Goal: Task Accomplishment & Management: Complete application form

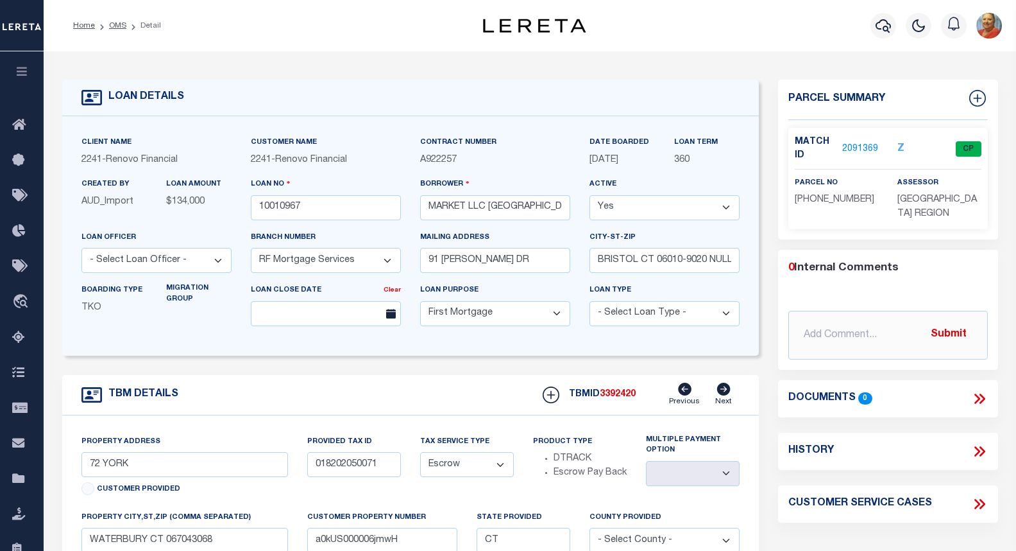
select select "25067"
select select "10"
select select "Escrow"
select select
click at [883, 26] on icon "button" at bounding box center [883, 25] width 15 height 15
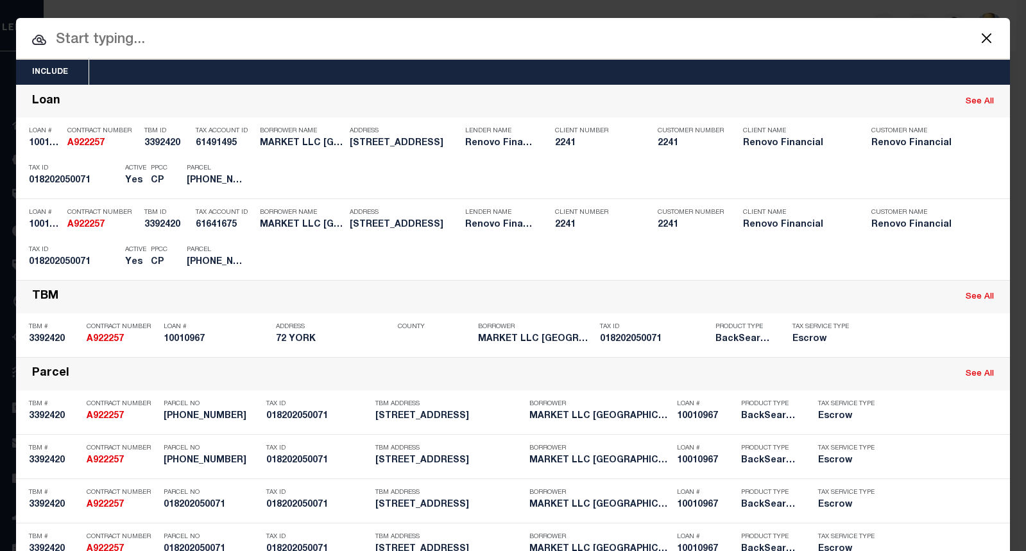
click at [108, 37] on input "text" at bounding box center [513, 40] width 994 height 22
paste input "A832452"
type input "A832452"
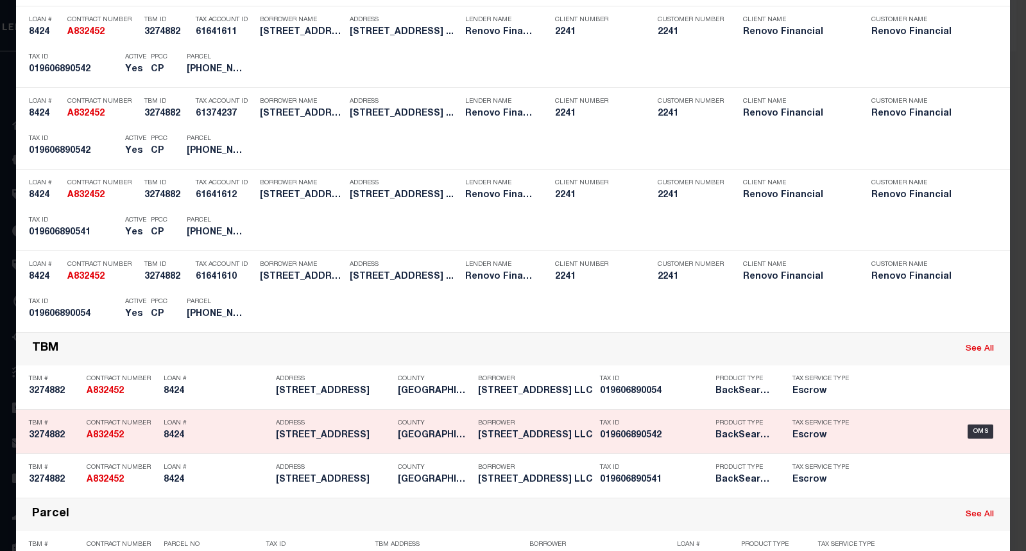
scroll to position [321, 0]
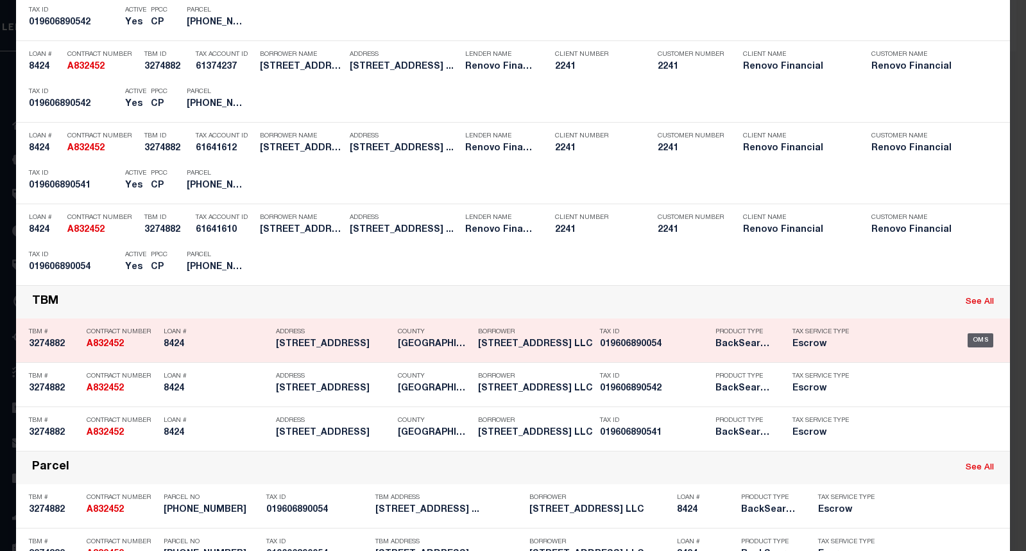
click at [969, 341] on div "OMS" at bounding box center [981, 340] width 26 height 14
type input "8424"
type input "[STREET_ADDRESS] LLC"
select select "25066"
type input "[STREET_ADDRESS][PERSON_NAME]"
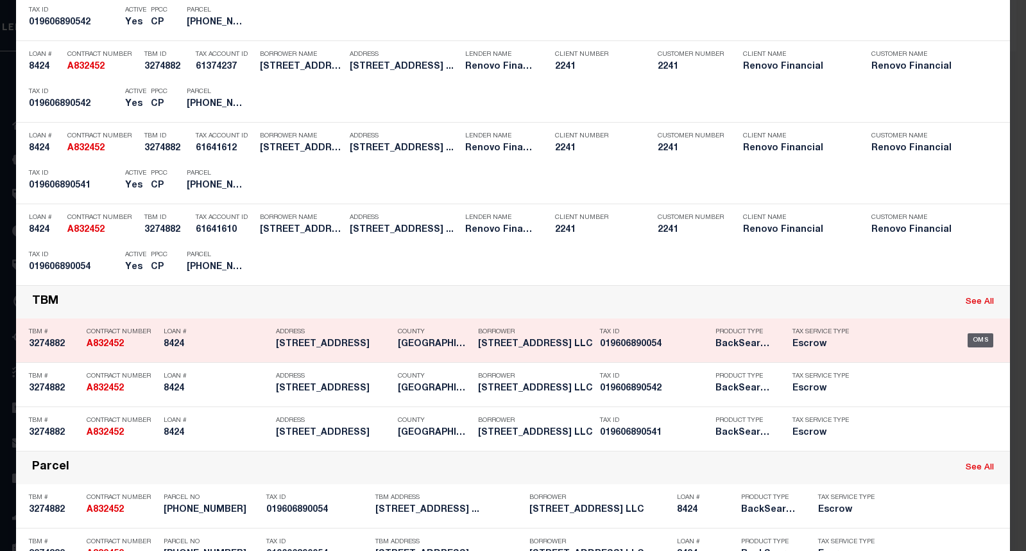
type input "[GEOGRAPHIC_DATA]"
select select
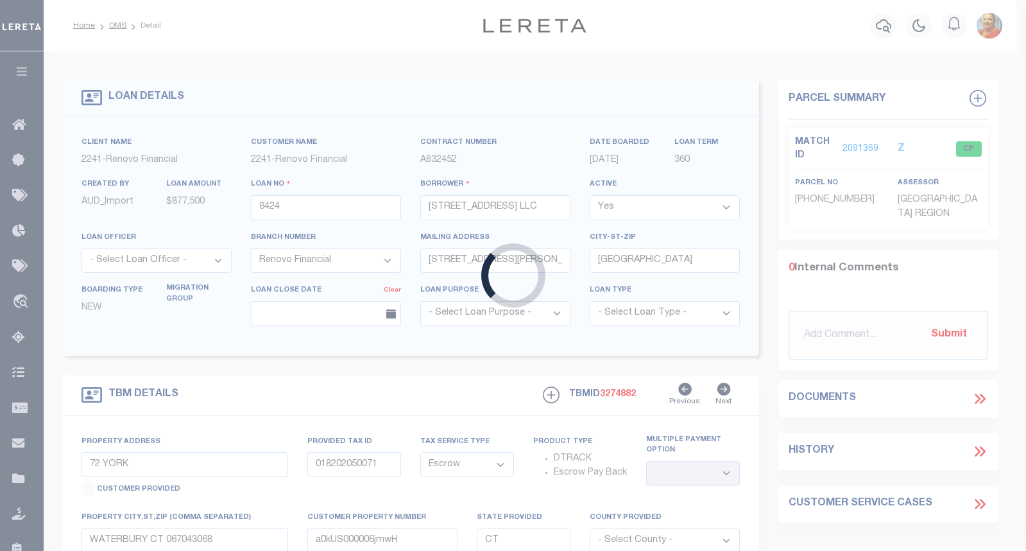
select select "25066"
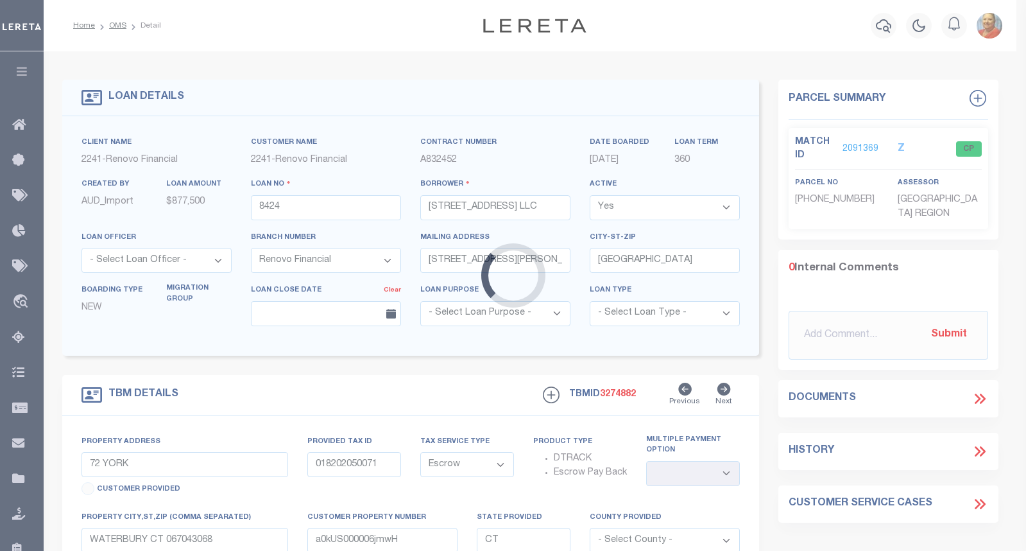
type input "[STREET_ADDRESS]"
type input "[GEOGRAPHIC_DATA], [GEOGRAPHIC_DATA] 06710"
type input "a0k8Y00000dDhiO"
select select
type textarea "LEGAL REQUIRED"
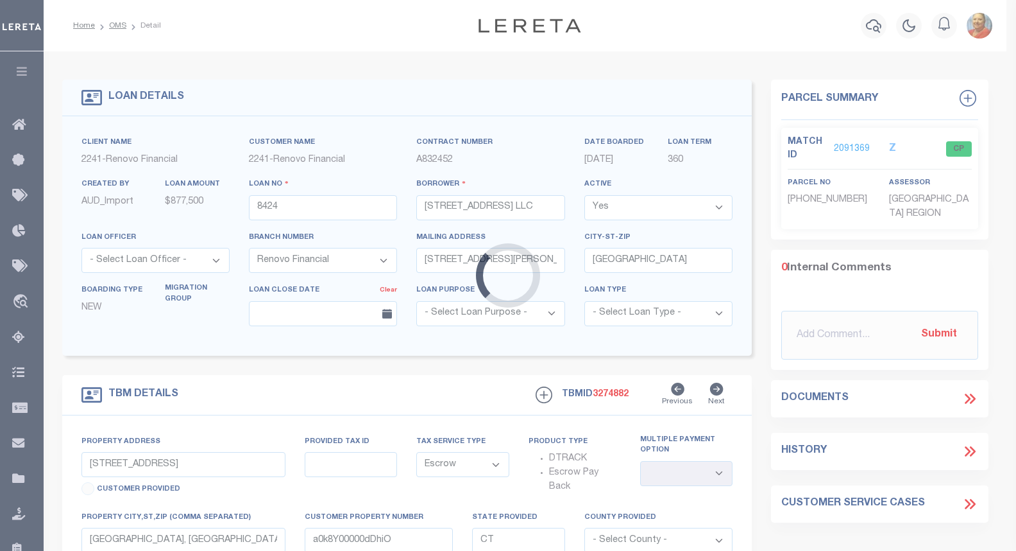
select select
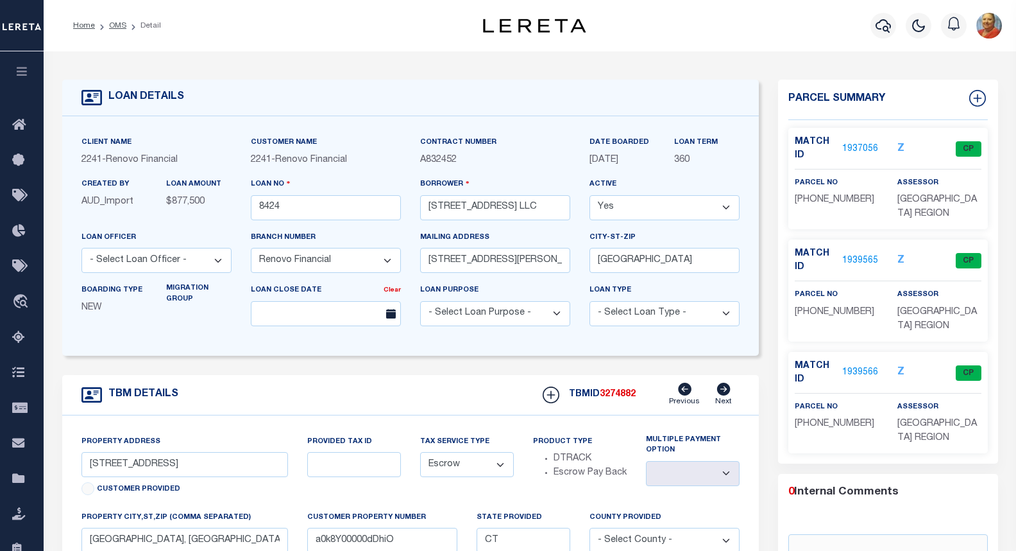
click at [864, 146] on link "1937056" at bounding box center [860, 148] width 36 height 13
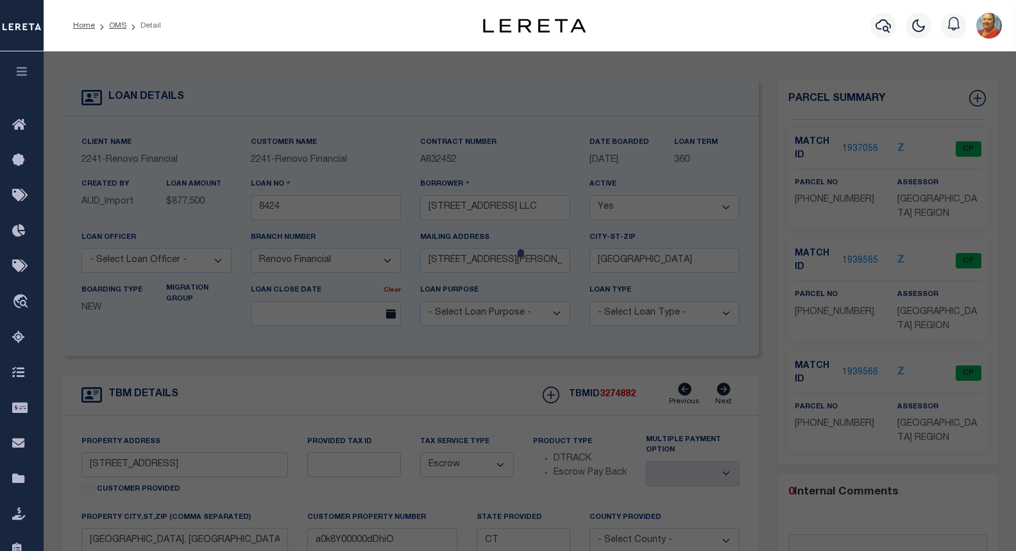
select select "AS"
checkbox input "false"
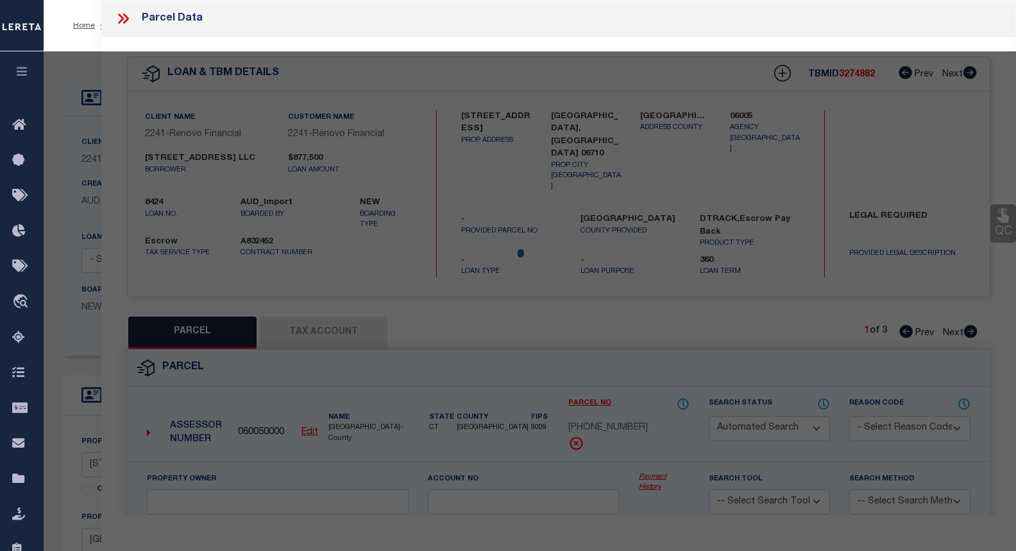
select select "CP"
type input "[STREET_ADDRESS] LLC"
type input "[STREET_ADDRESS]"
checkbox input "false"
type input "[GEOGRAPHIC_DATA], [GEOGRAPHIC_DATA] 06710"
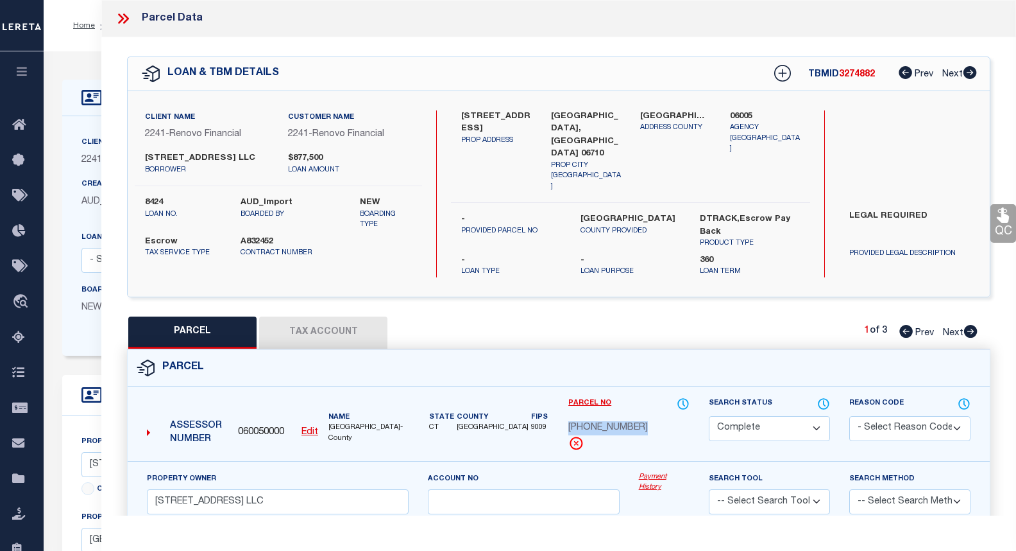
drag, startPoint x: 641, startPoint y: 423, endPoint x: 567, endPoint y: 422, distance: 74.5
click at [567, 422] on div "Parcel No [PHONE_NUMBER]" at bounding box center [629, 429] width 141 height 64
copy span "[PHONE_NUMBER]"
drag, startPoint x: 303, startPoint y: 248, endPoint x: 291, endPoint y: 248, distance: 12.2
click at [303, 248] on label "A832452" at bounding box center [279, 241] width 76 height 13
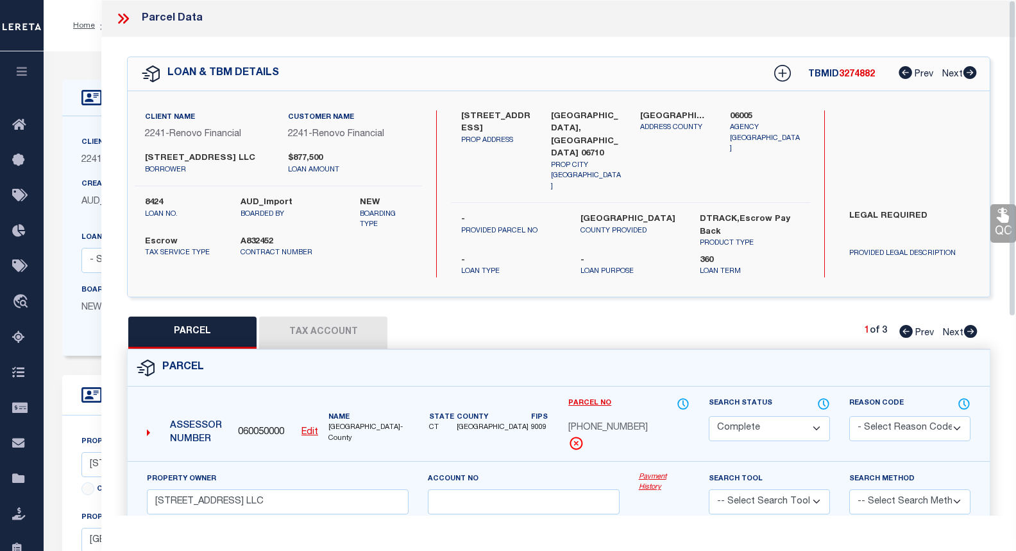
drag, startPoint x: 511, startPoint y: 263, endPoint x: 503, endPoint y: 239, distance: 25.8
click at [511, 263] on div "[STREET_ADDRESS] PROP ADDRESS [GEOGRAPHIC_DATA], [GEOGRAPHIC_DATA] 06710 PROP C…" at bounding box center [630, 193] width 359 height 167
drag, startPoint x: 169, startPoint y: 171, endPoint x: 140, endPoint y: 160, distance: 30.9
click at [140, 160] on div "[STREET_ADDRESS] WATERBURY LLC borrower" at bounding box center [206, 163] width 143 height 23
copy label "[STREET_ADDRESS] LLC"
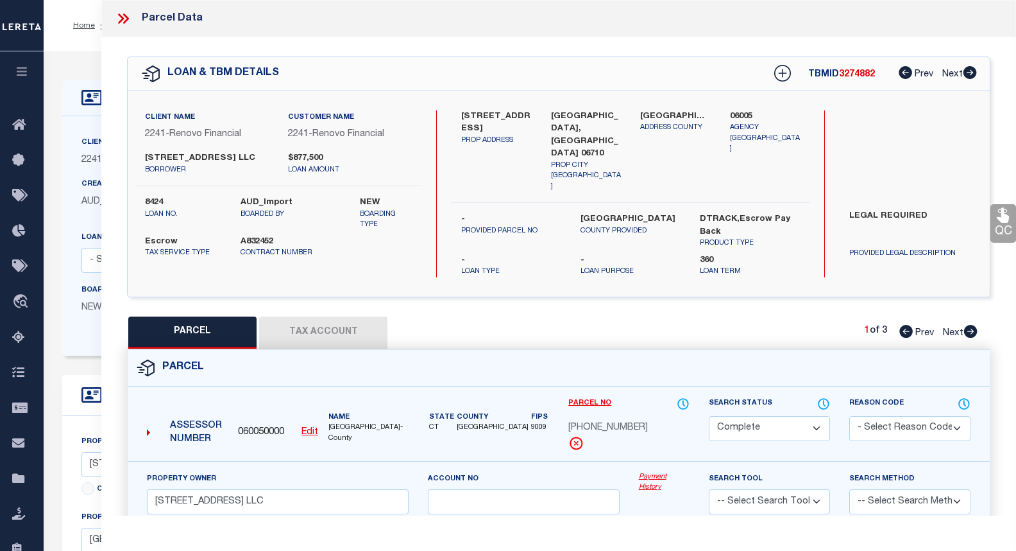
click at [683, 329] on div "PARCEL Tax Account 1 of 3 Prev Next" at bounding box center [559, 332] width 864 height 32
click at [968, 325] on icon at bounding box center [970, 331] width 13 height 13
select select "AS"
checkbox input "false"
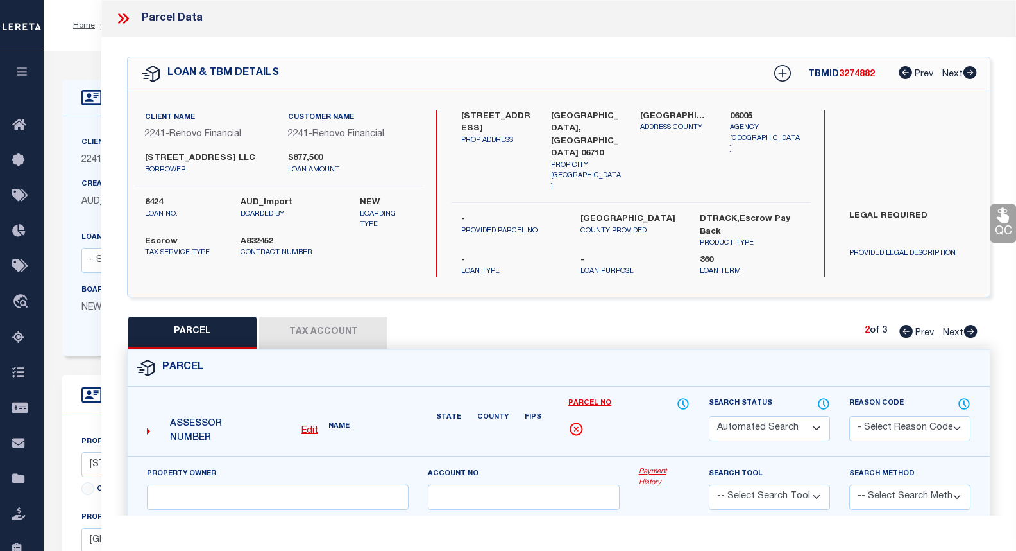
select select "CP"
type input "[STREET_ADDRESS] LLC"
type input "[GEOGRAPHIC_DATA]"
checkbox input "false"
type input "[GEOGRAPHIC_DATA], [GEOGRAPHIC_DATA] 06710"
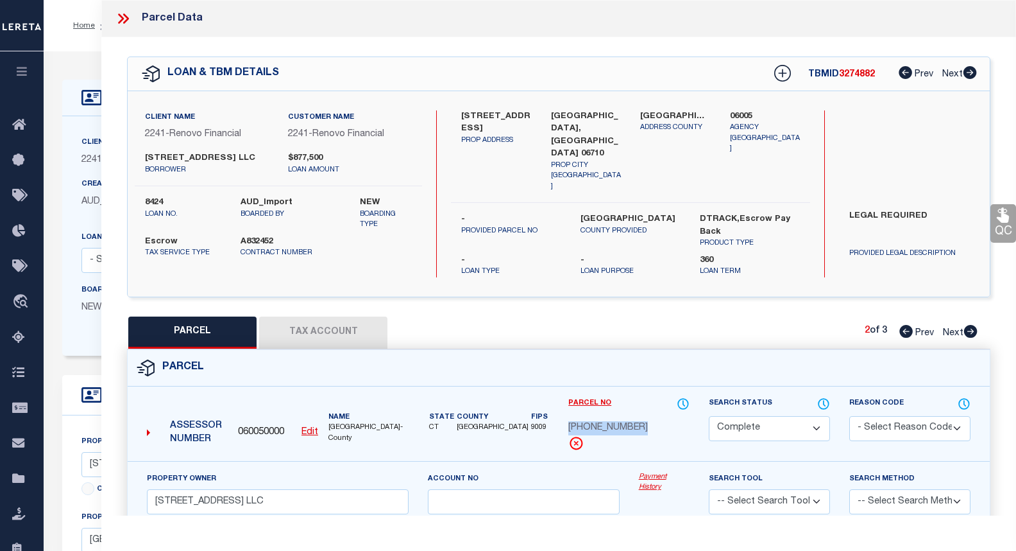
drag, startPoint x: 637, startPoint y: 423, endPoint x: 565, endPoint y: 422, distance: 71.2
click at [565, 422] on div "Parcel No [PHONE_NUMBER]" at bounding box center [629, 429] width 141 height 64
copy span "[PHONE_NUMBER]"
drag, startPoint x: 158, startPoint y: 169, endPoint x: 128, endPoint y: 153, distance: 33.9
click at [128, 153] on div "[STREET_ADDRESS] WATERBURY LLC borrower $877,500 loan amount" at bounding box center [278, 163] width 307 height 23
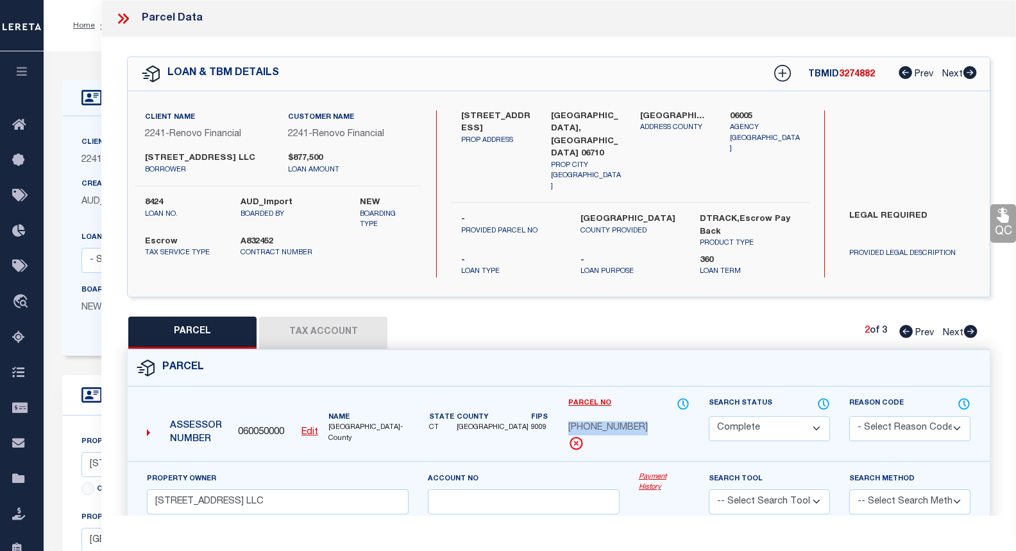
copy label "[STREET_ADDRESS] LLC"
click at [969, 328] on icon at bounding box center [970, 331] width 13 height 13
select select "AS"
checkbox input "false"
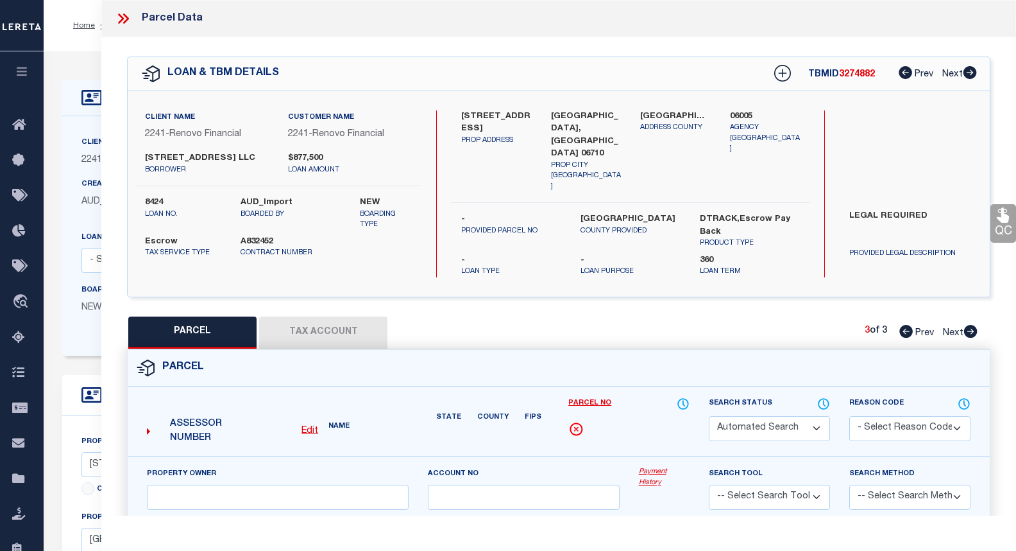
select select "CP"
type input "[STREET_ADDRESS] LLC"
type input "[GEOGRAPHIC_DATA]"
checkbox input "false"
type input "[GEOGRAPHIC_DATA], [GEOGRAPHIC_DATA] 06710"
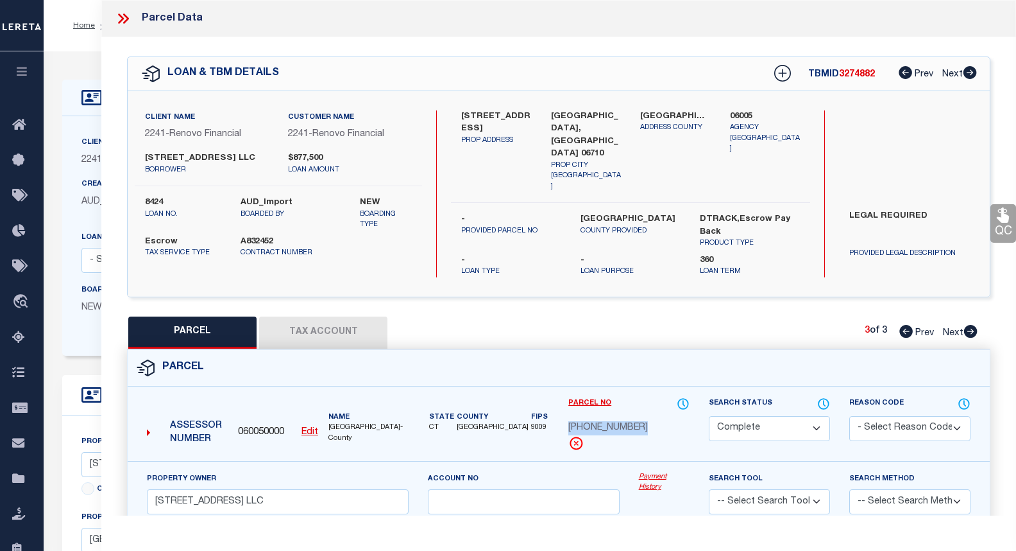
drag, startPoint x: 646, startPoint y: 423, endPoint x: 473, endPoint y: 390, distance: 176.4
click at [569, 423] on div "[PHONE_NUMBER]" at bounding box center [629, 428] width 121 height 14
drag, startPoint x: 161, startPoint y: 171, endPoint x: 133, endPoint y: 155, distance: 32.2
click at [133, 155] on div "[STREET_ADDRESS] WATERBURY LLC borrower $877,500 loan amount" at bounding box center [278, 163] width 307 height 23
copy label "[STREET_ADDRESS] LLC"
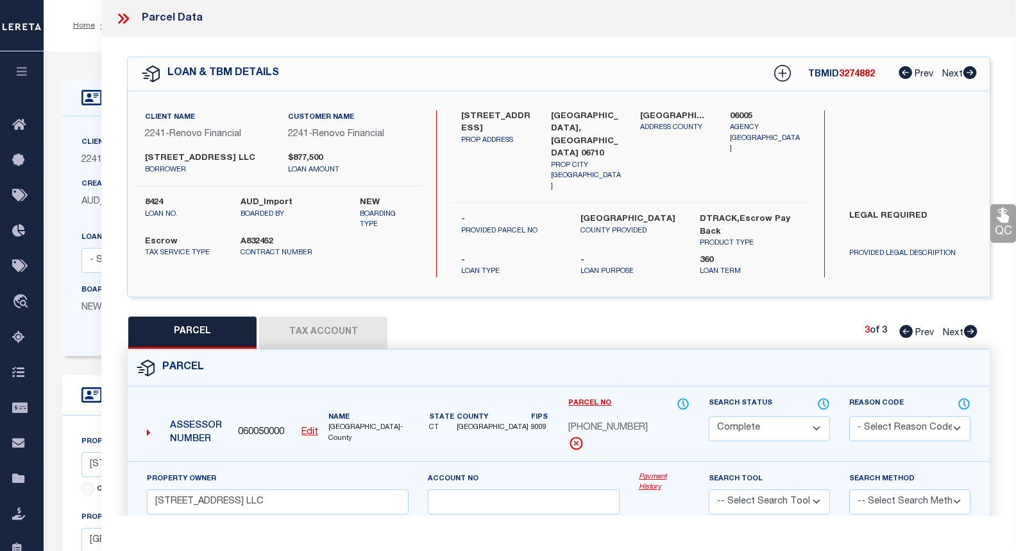
click at [121, 17] on icon at bounding box center [123, 18] width 17 height 17
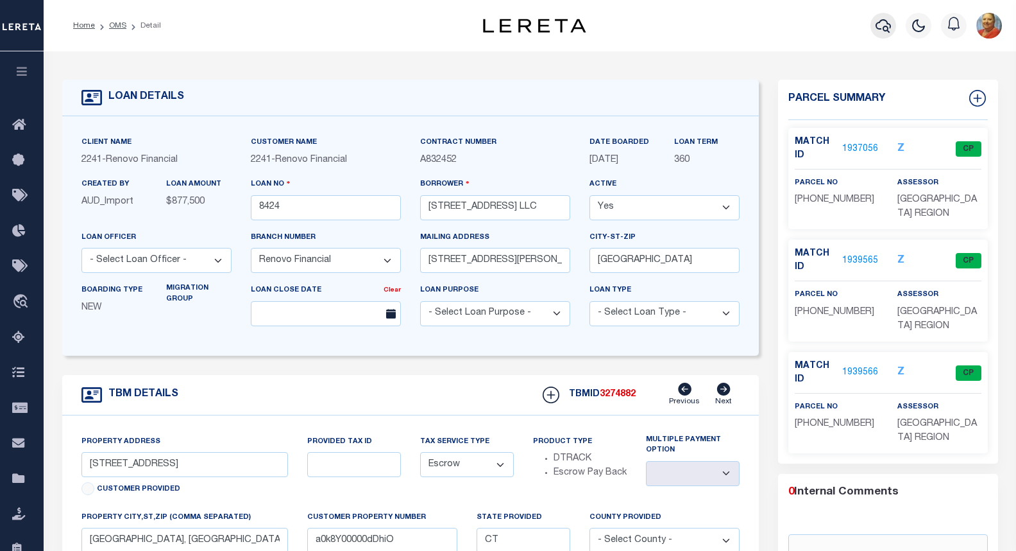
click at [883, 28] on icon "button" at bounding box center [883, 25] width 15 height 15
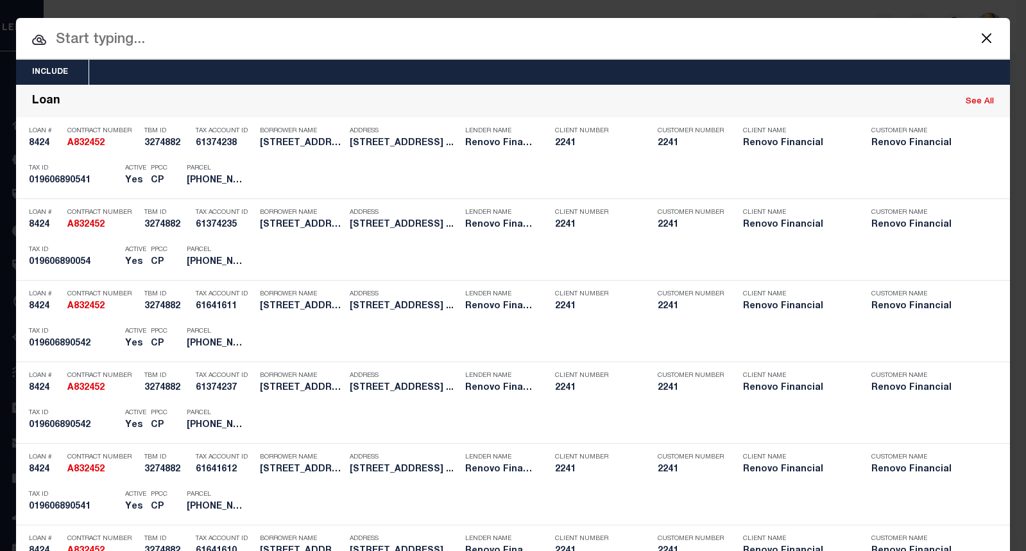
click at [151, 42] on input "text" at bounding box center [513, 40] width 994 height 22
paste input "A0962035"
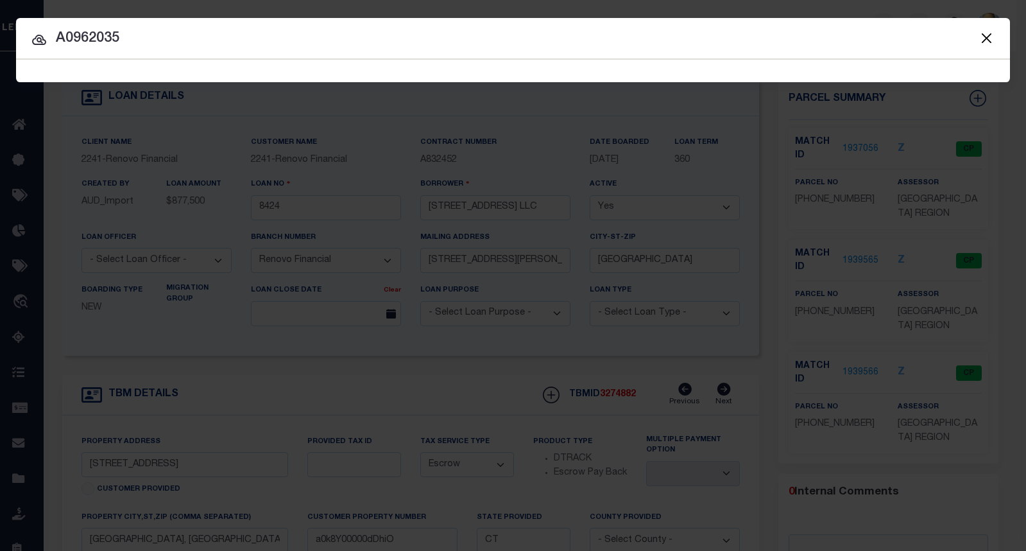
type input "A0962035"
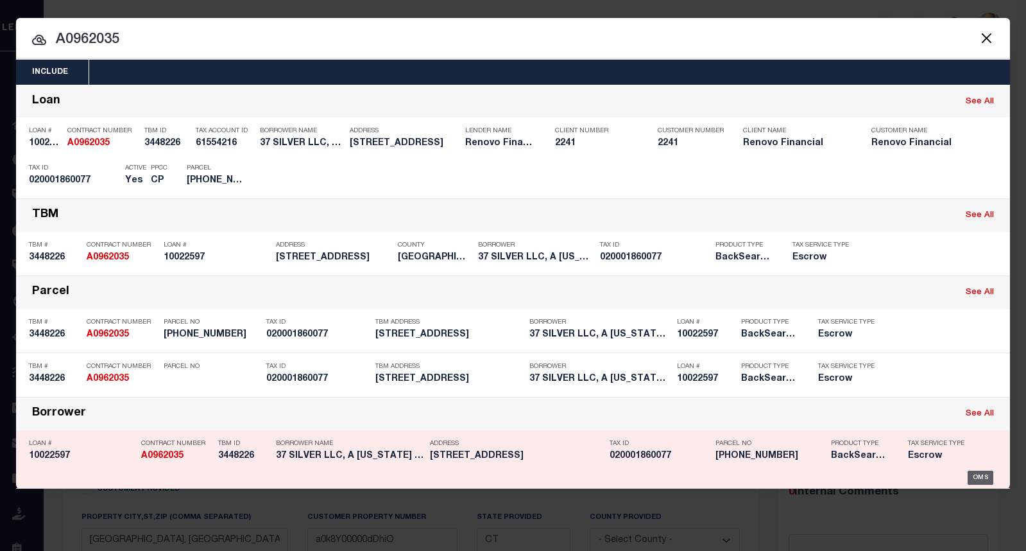
click at [969, 480] on div "OMS" at bounding box center [981, 477] width 26 height 14
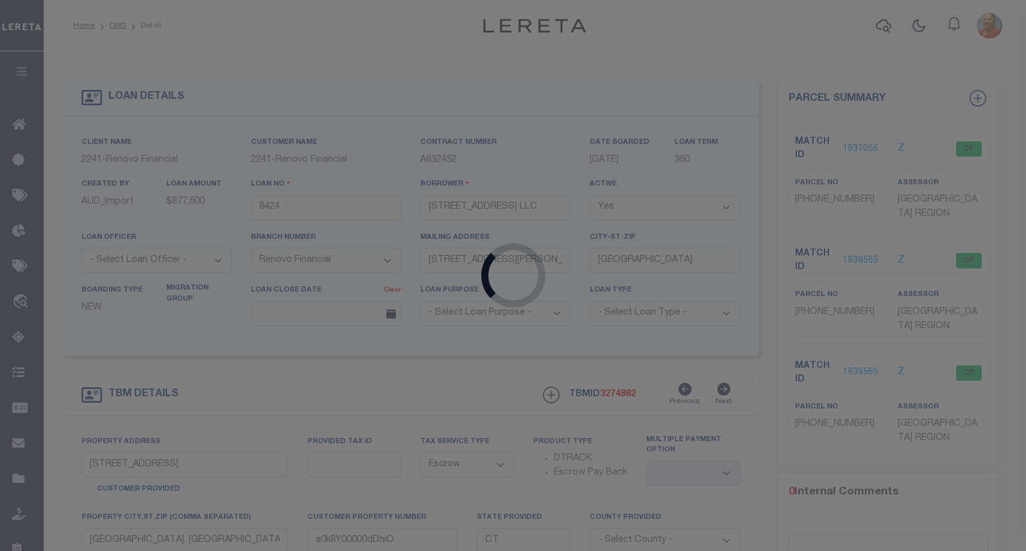
type input "10022597"
type input "37 SILVER LLC, A [US_STATE] LIMITED LIABILITY COMPANY"
select select "25067"
select select "400"
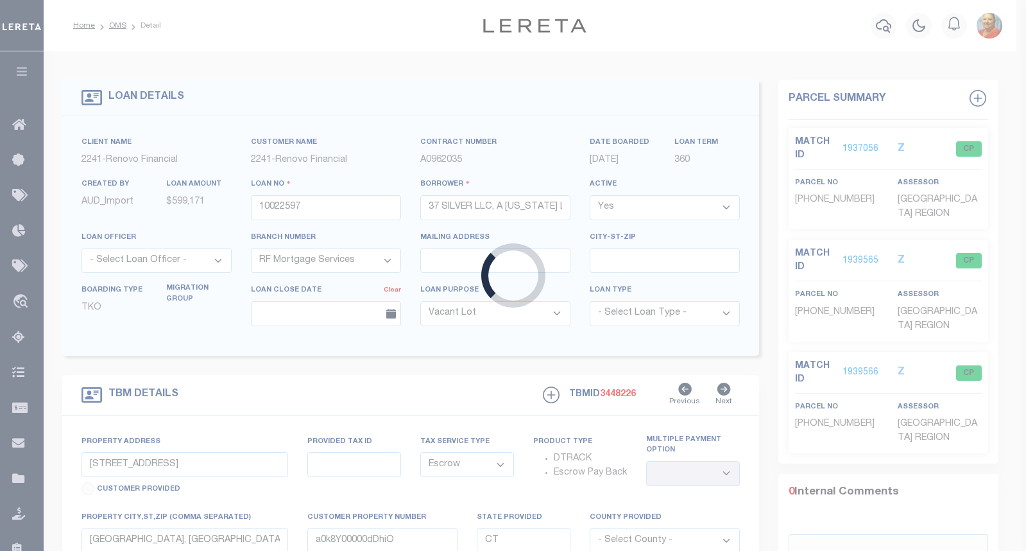
type input "[STREET_ADDRESS]"
type input "WATERBURY, CT 06704"
type input "a0kUS00000Bow0r"
select select
select select "2"
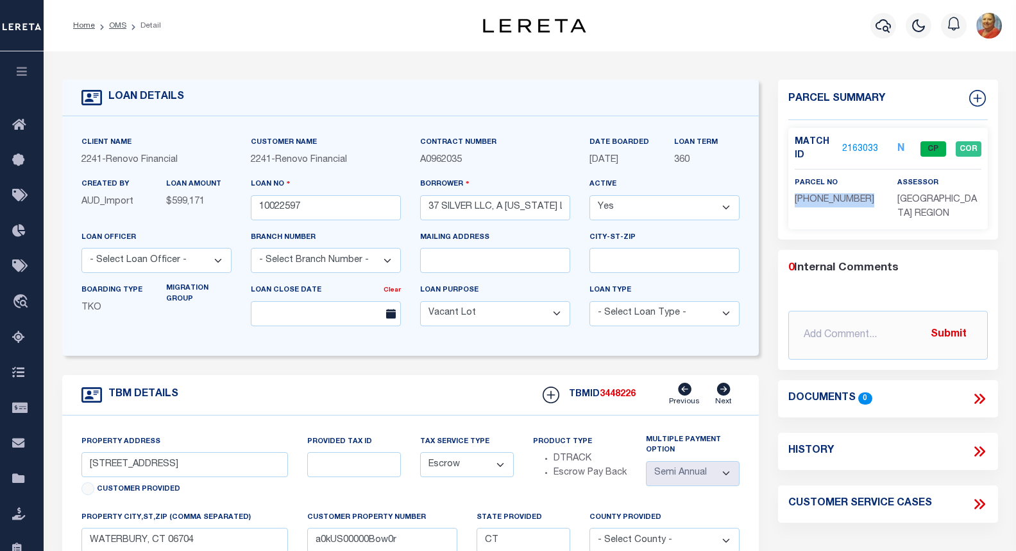
drag, startPoint x: 871, startPoint y: 200, endPoint x: 796, endPoint y: 200, distance: 75.1
click at [796, 200] on p "[PHONE_NUMBER]" at bounding box center [836, 200] width 83 height 14
copy span "[PHONE_NUMBER]"
drag, startPoint x: 302, startPoint y: 210, endPoint x: 260, endPoint y: 207, distance: 41.8
click at [260, 207] on input "10022597" at bounding box center [326, 207] width 150 height 25
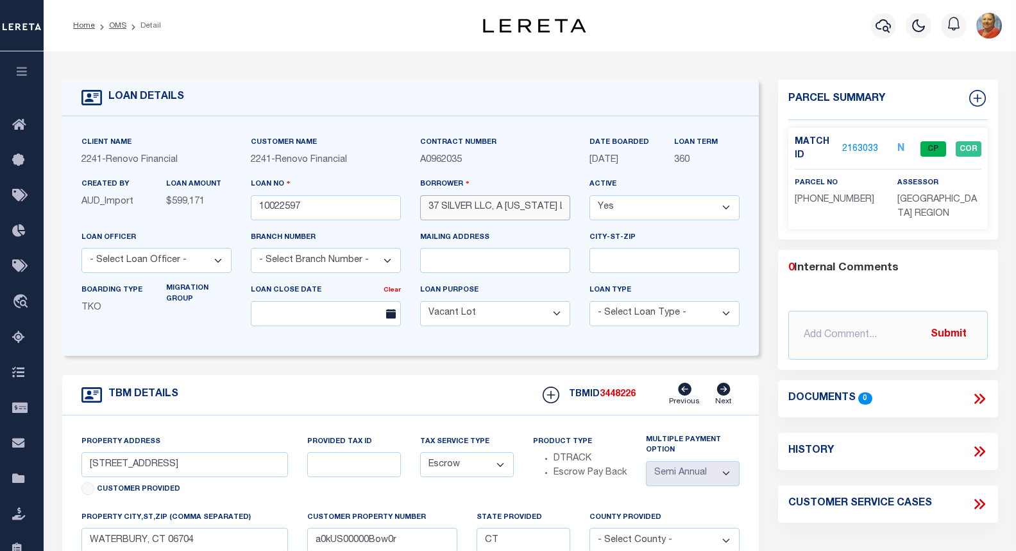
drag, startPoint x: 493, startPoint y: 209, endPoint x: 425, endPoint y: 210, distance: 67.4
click at [425, 210] on input "37 SILVER LLC, A [US_STATE] LIMITED LIABILITY COMPANY" at bounding box center [495, 207] width 150 height 25
drag, startPoint x: 864, startPoint y: 197, endPoint x: 794, endPoint y: 196, distance: 70.0
click at [794, 196] on div "parcel no [PHONE_NUMBER]" at bounding box center [836, 199] width 103 height 46
copy span "[PHONE_NUMBER]"
